Goal: Task Accomplishment & Management: Manage account settings

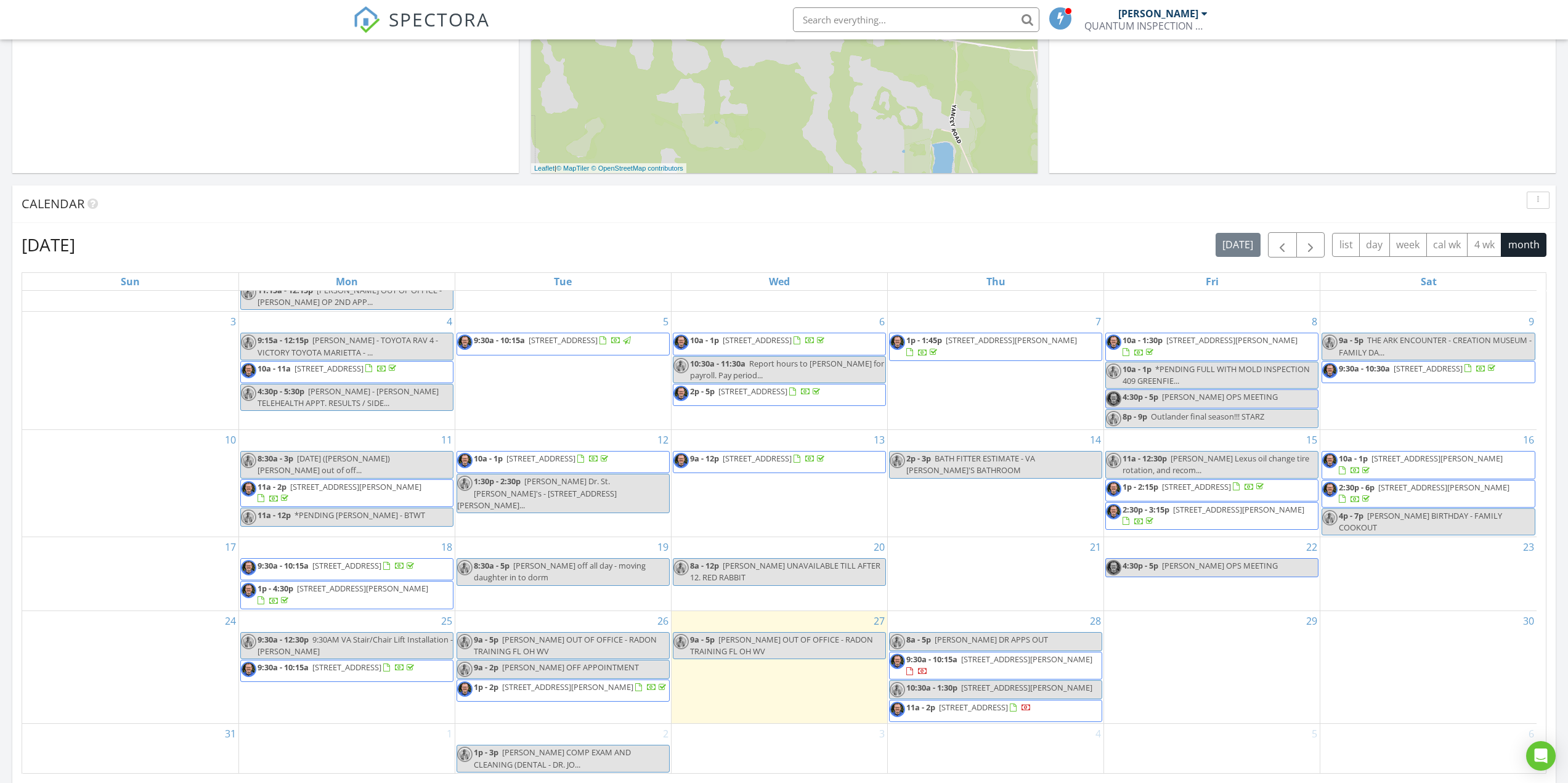
scroll to position [88, 0]
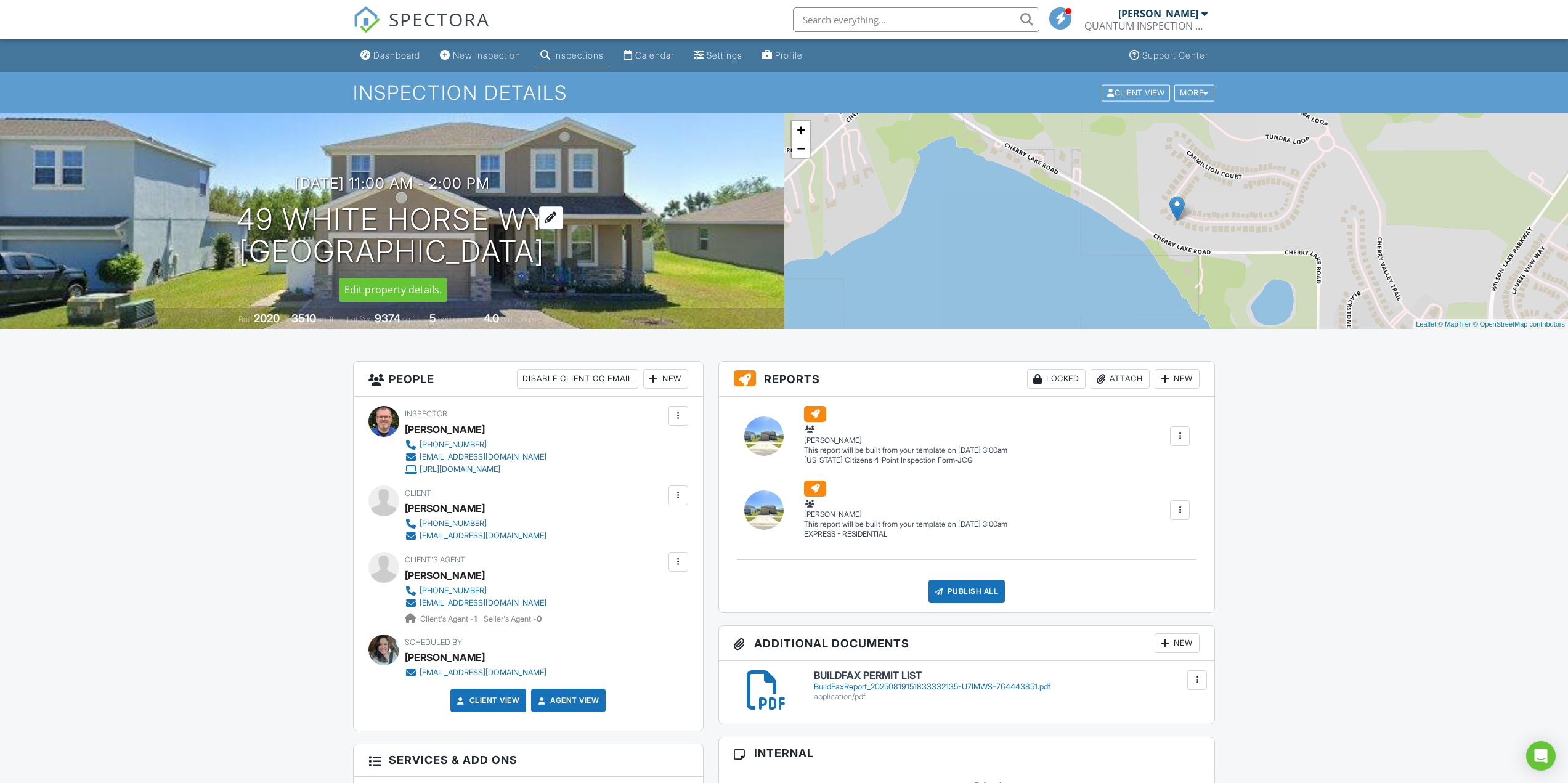
drag, startPoint x: 234, startPoint y: 214, endPoint x: 549, endPoint y: 250, distance: 317.1
click at [548, 250] on h1 "49 White Horse Wy Groveland, FL 34736" at bounding box center [392, 236] width 311 height 66
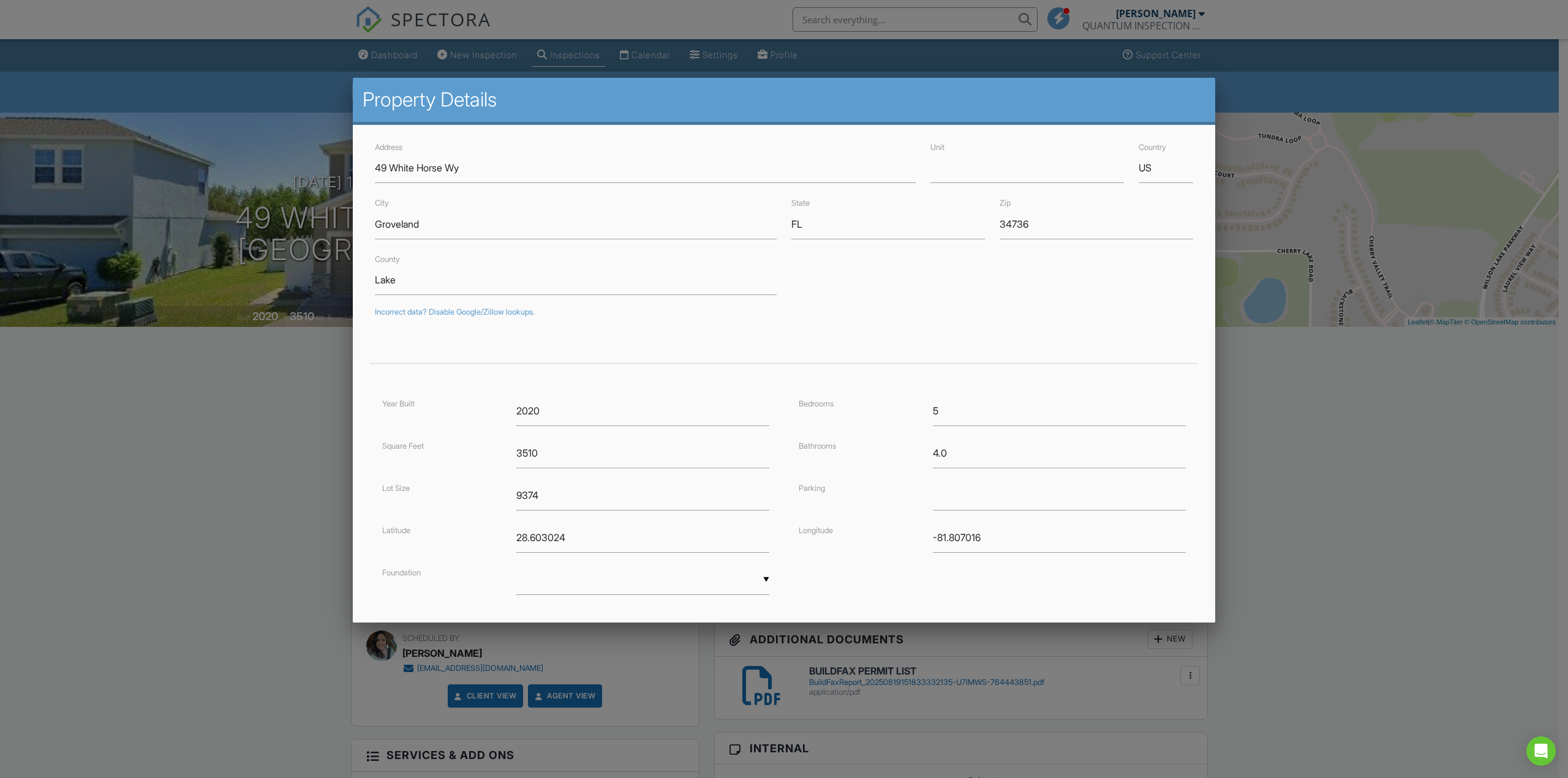
click at [144, 414] on div at bounding box center [784, 425] width 1568 height 973
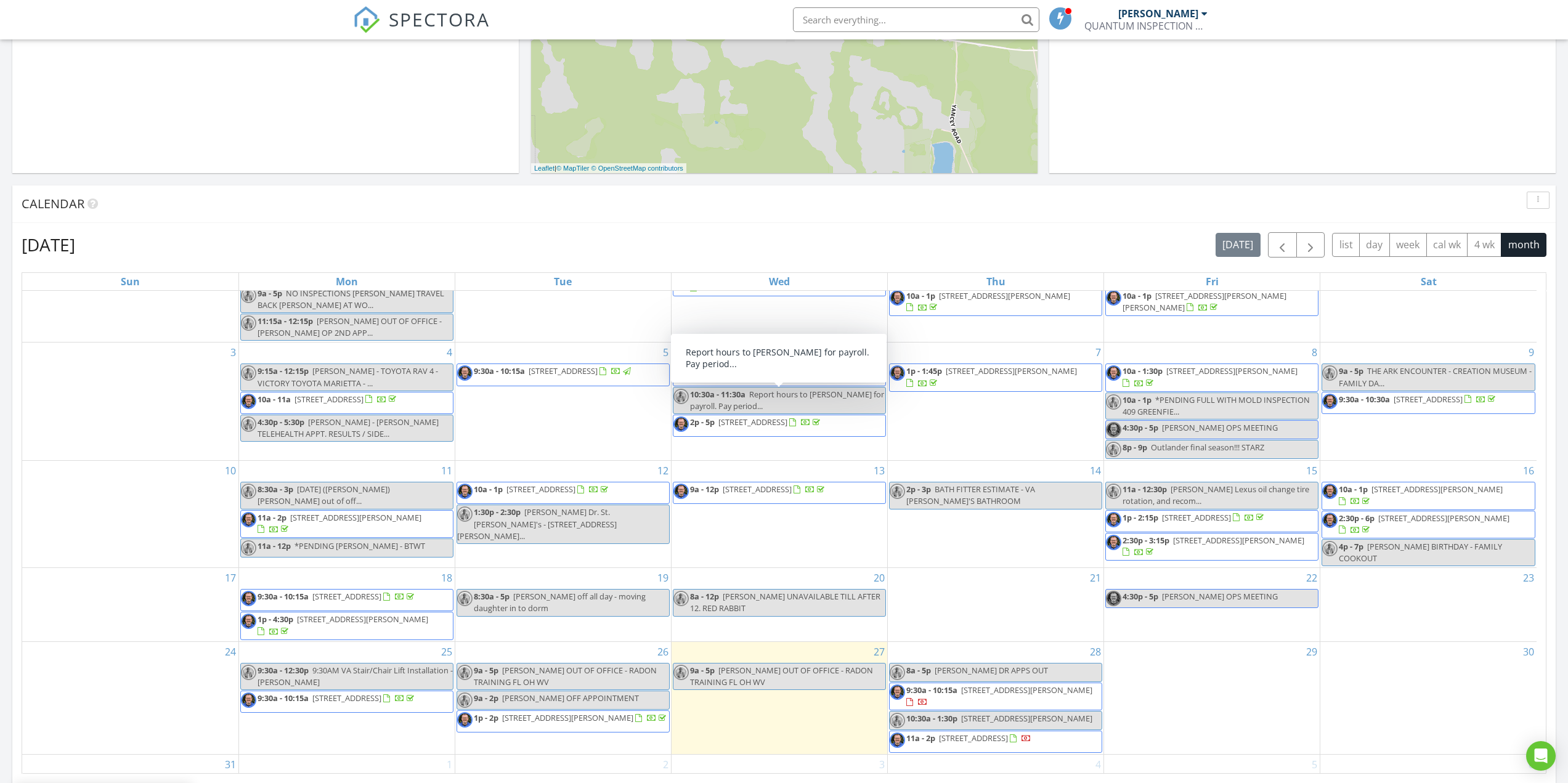
scroll to position [88, 0]
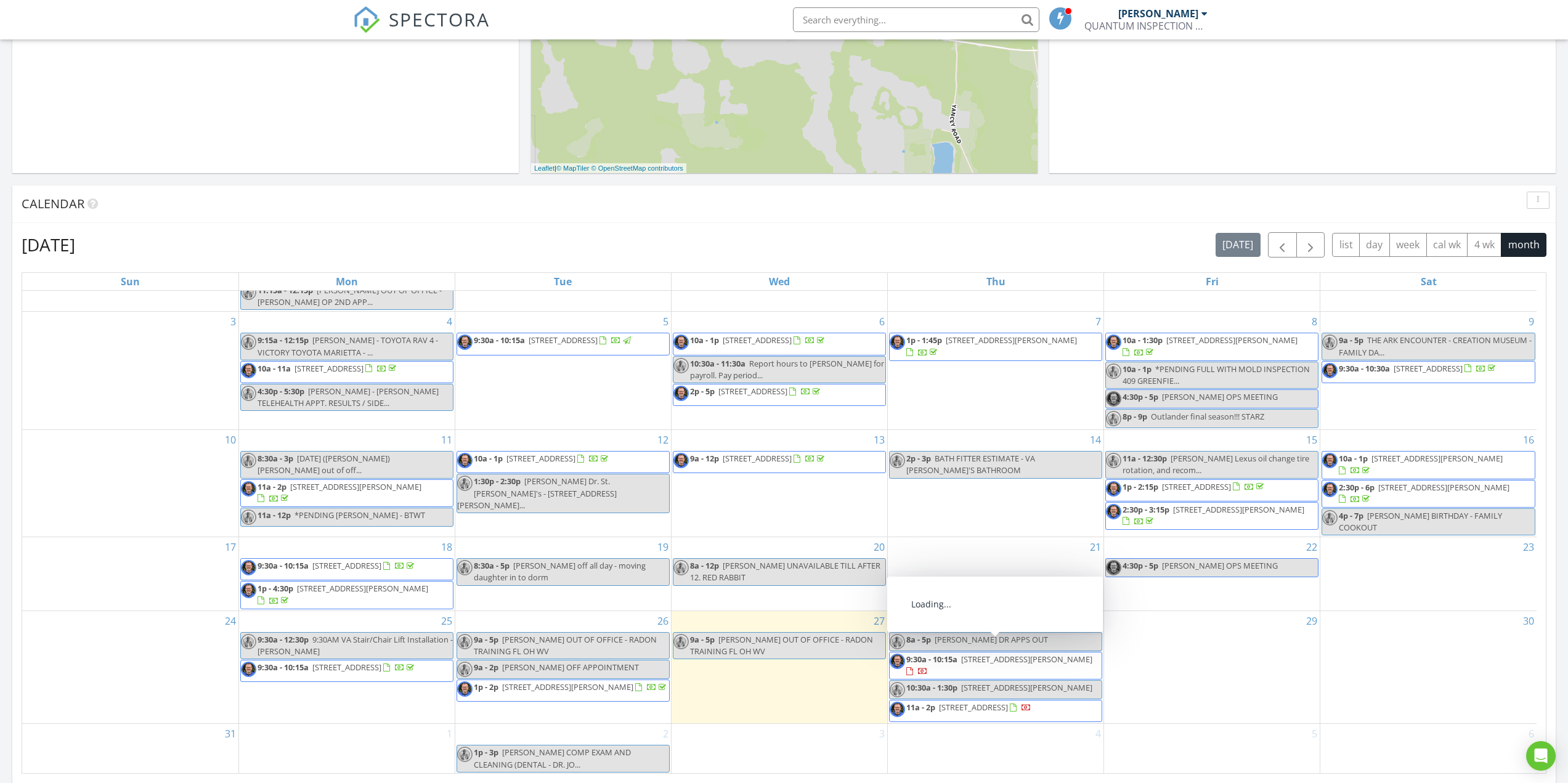
click at [996, 654] on span "[STREET_ADDRESS][PERSON_NAME]" at bounding box center [1026, 659] width 131 height 11
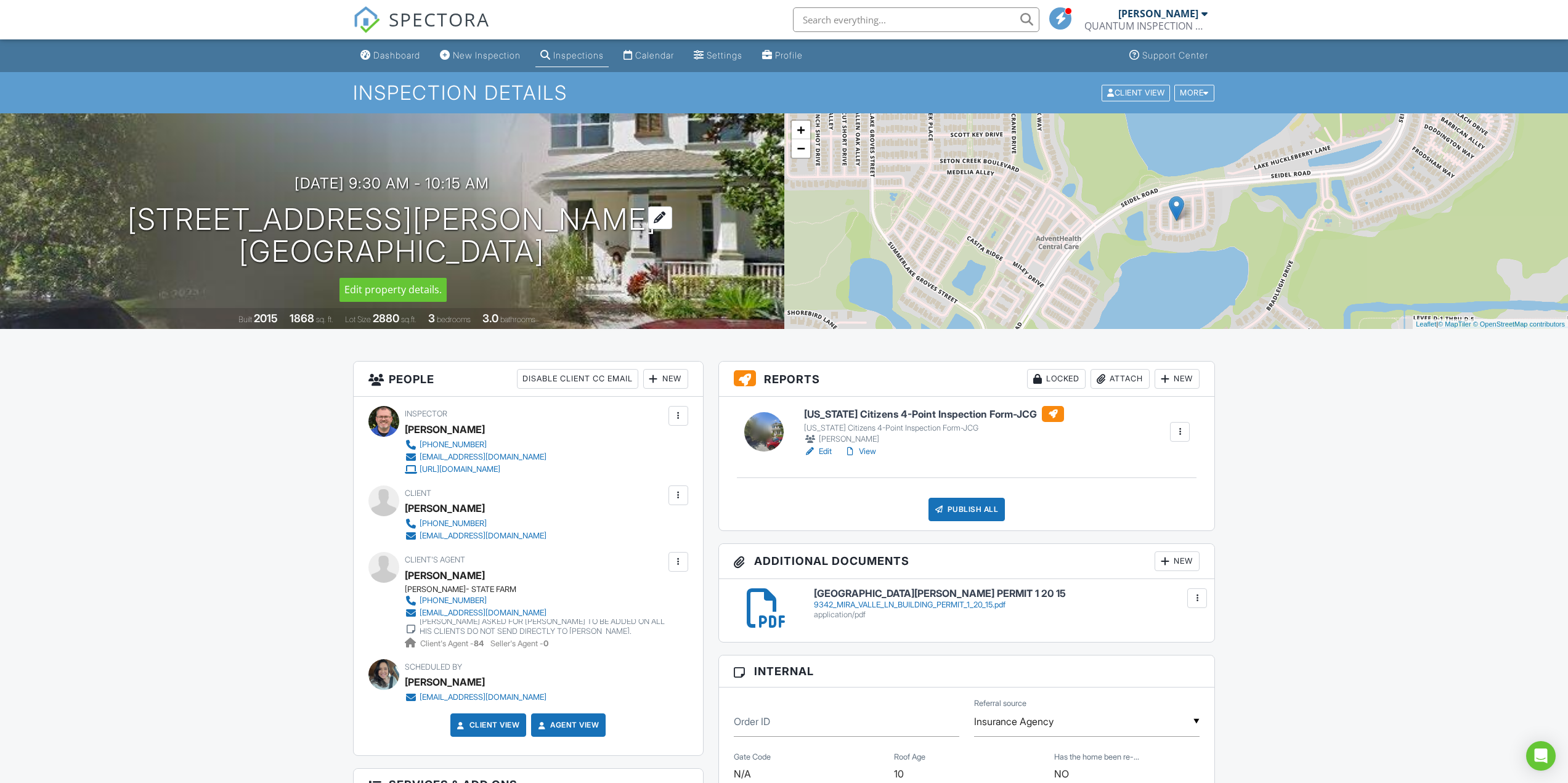
drag, startPoint x: 244, startPoint y: 223, endPoint x: 584, endPoint y: 251, distance: 341.2
click at [584, 251] on h1 "9342 Mira Valle Ln Winter Garden, FL 34787" at bounding box center [392, 236] width 529 height 66
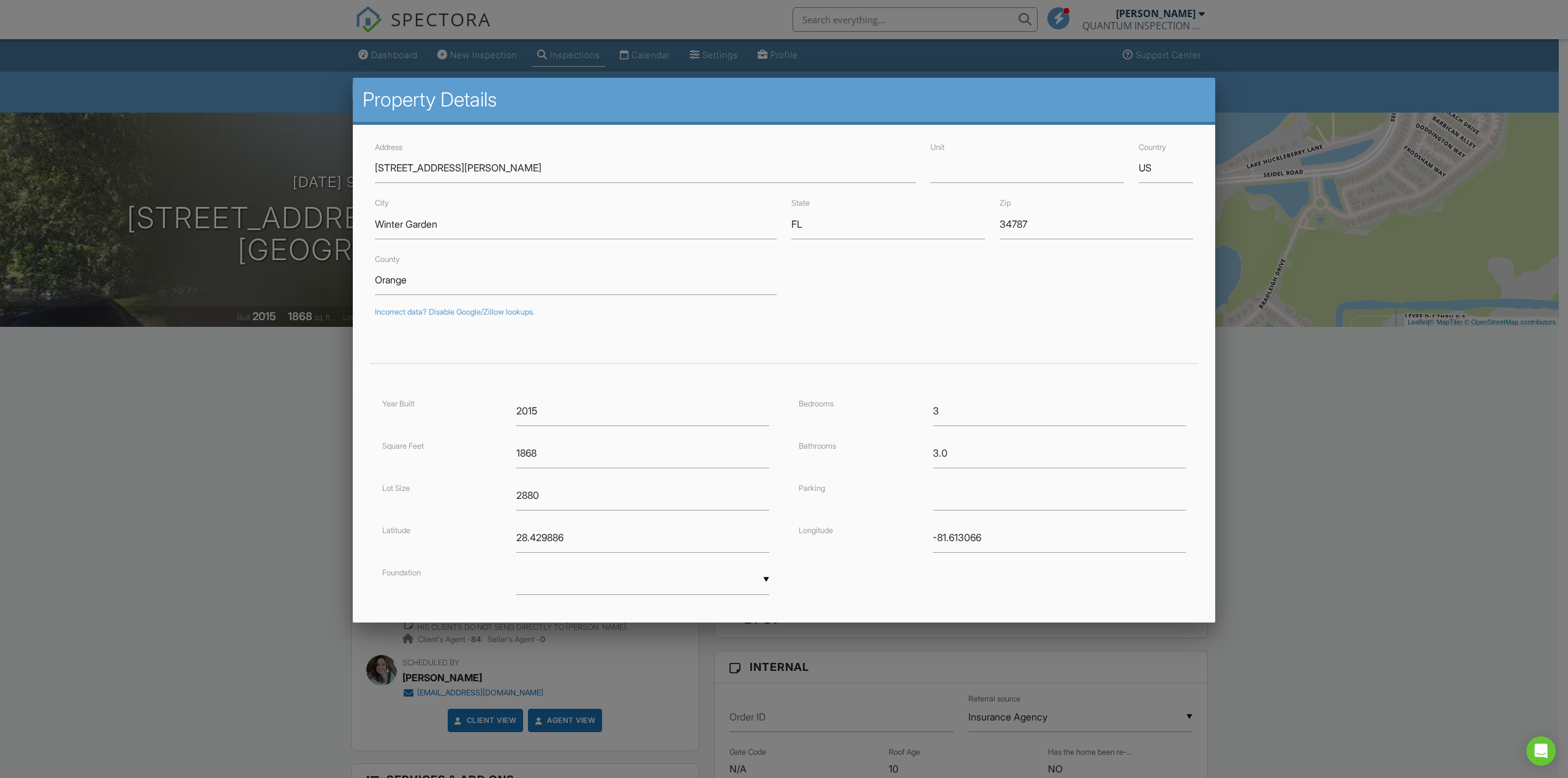
click at [142, 372] on div at bounding box center [784, 425] width 1568 height 973
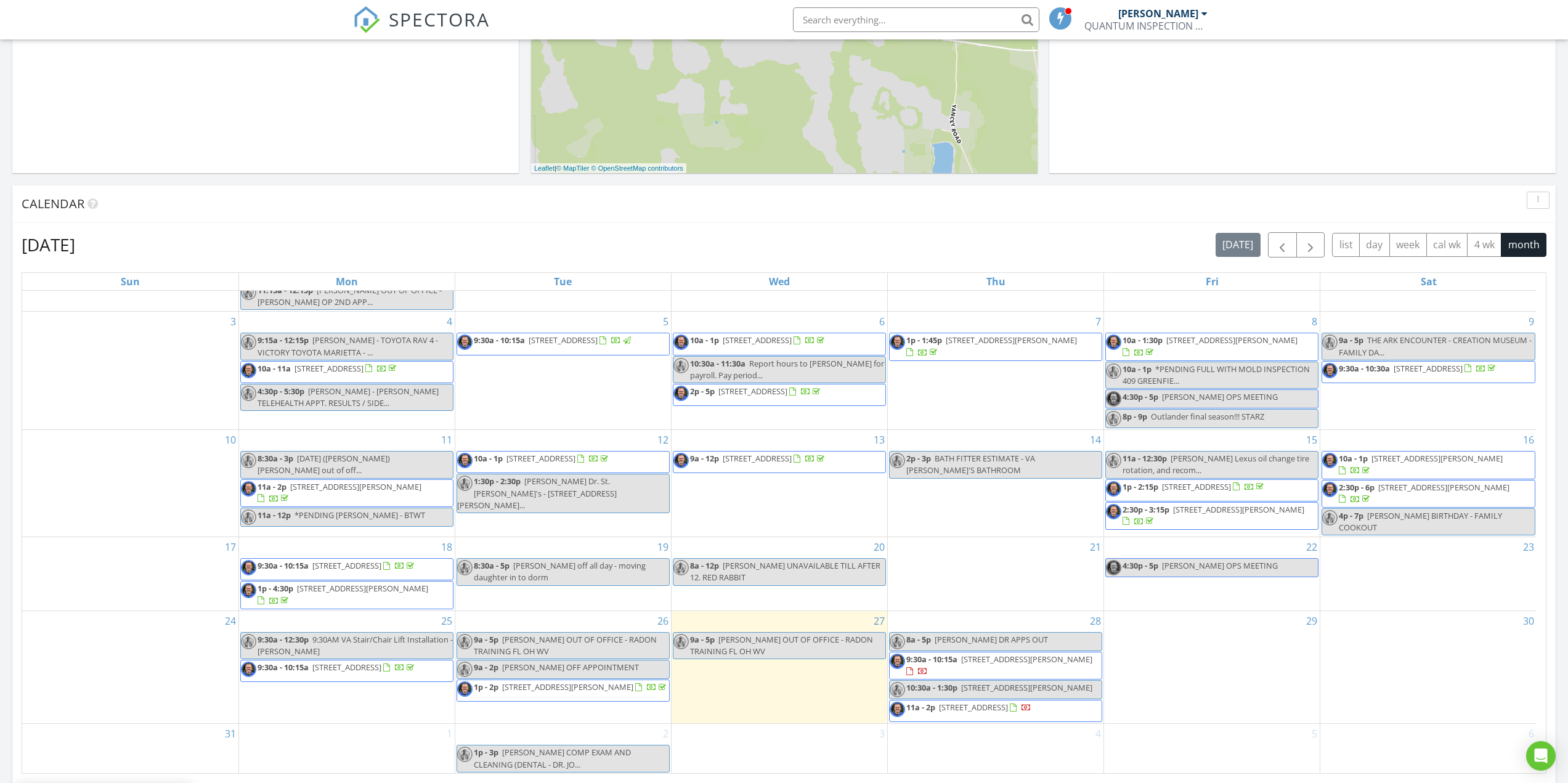
scroll to position [88, 0]
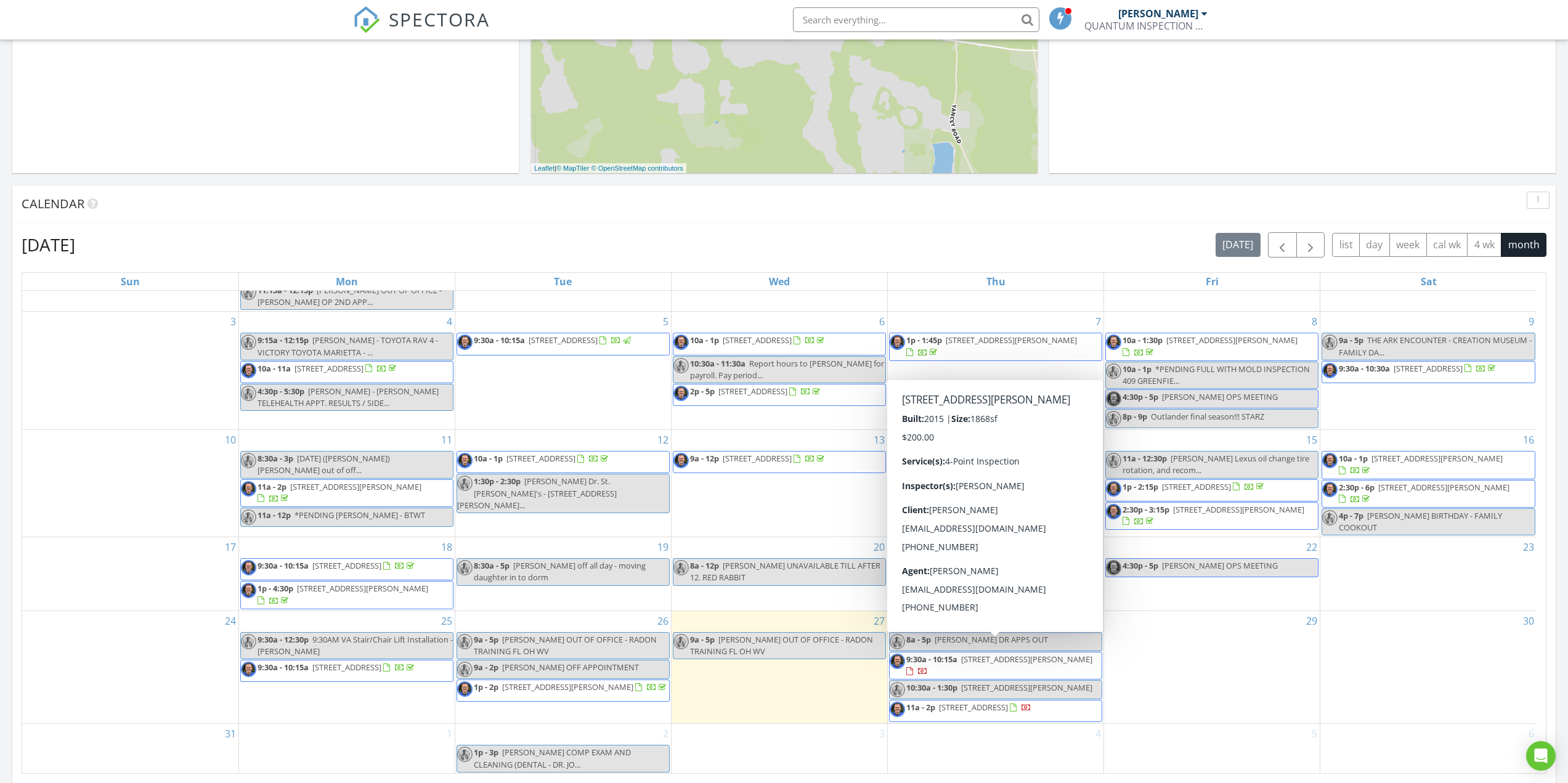
click at [986, 658] on span "9:30a - 10:15a [STREET_ADDRESS][PERSON_NAME]" at bounding box center [996, 666] width 212 height 24
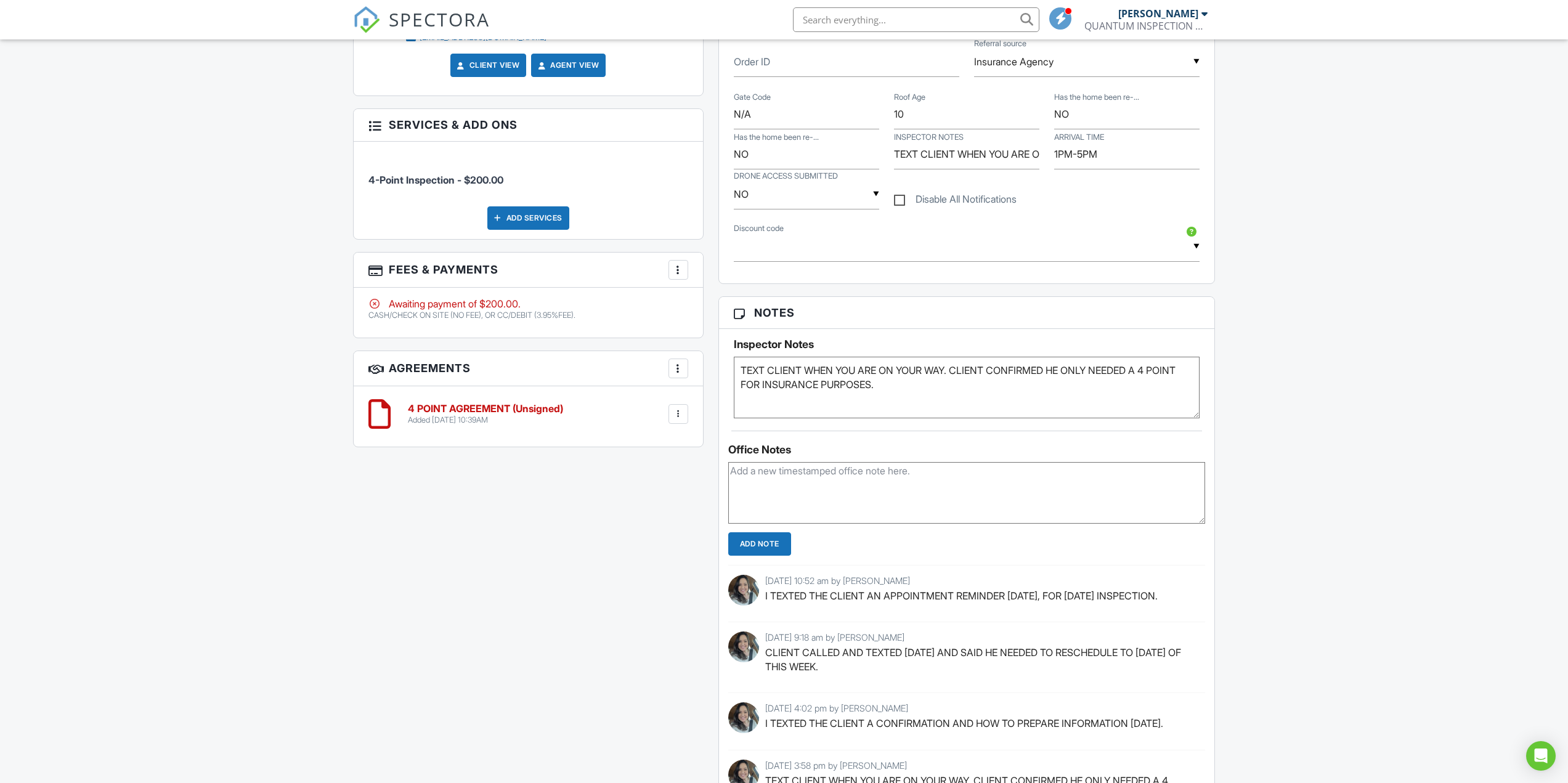
scroll to position [863, 0]
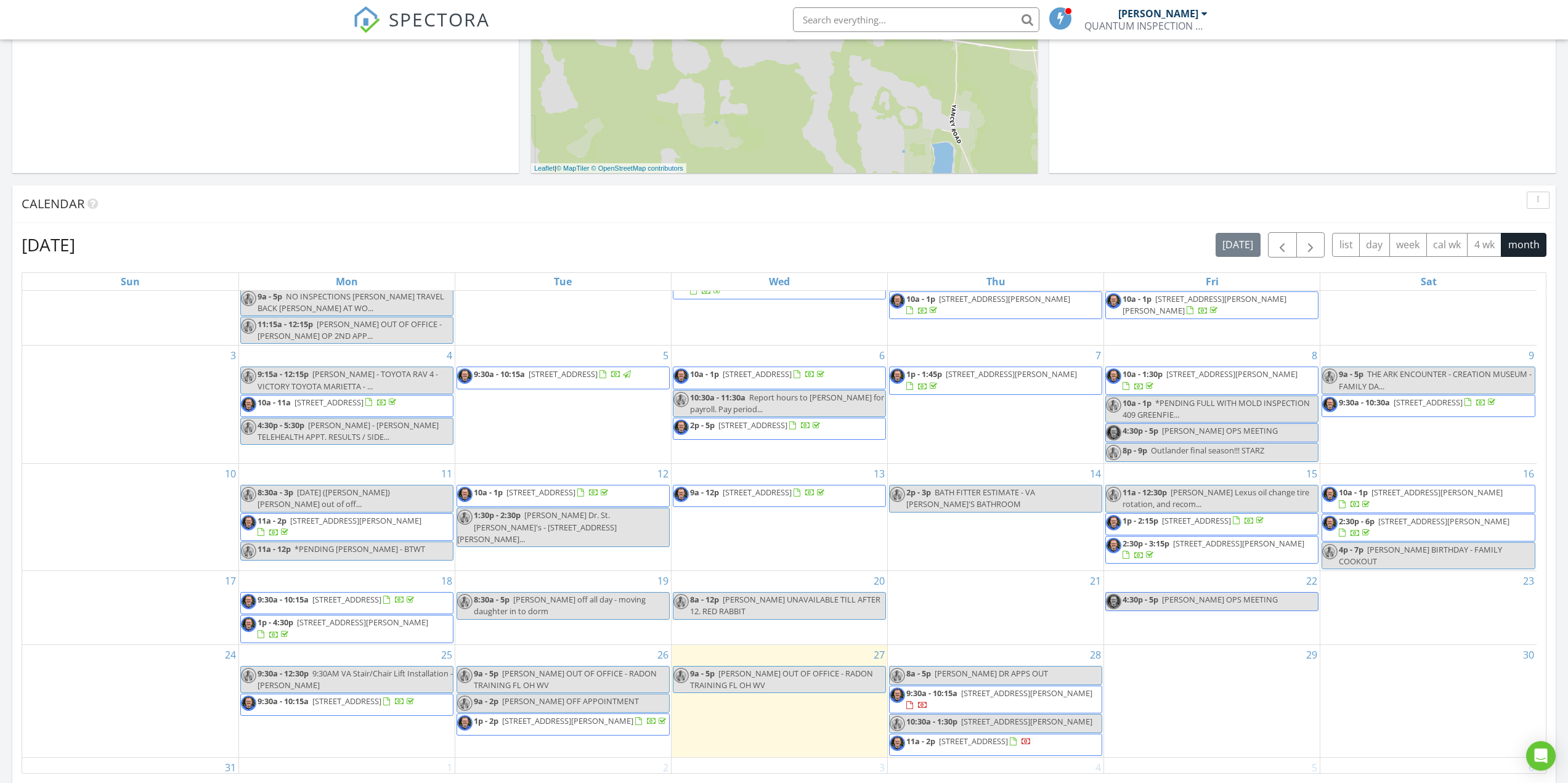
scroll to position [88, 0]
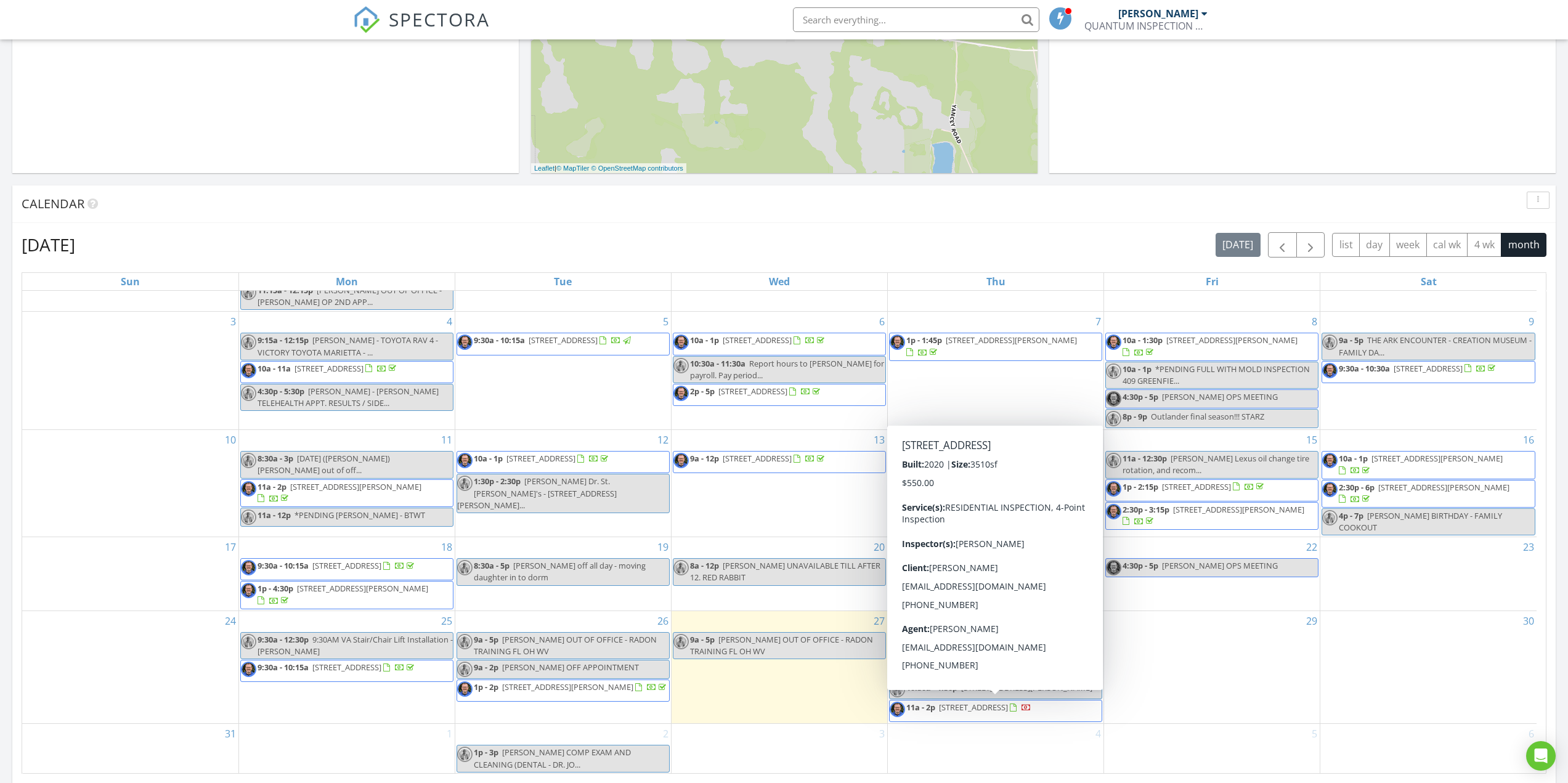
click at [1008, 710] on span "49 White Horse Wy, Groveland 34736" at bounding box center [973, 707] width 69 height 11
